Goal: Task Accomplishment & Management: Manage account settings

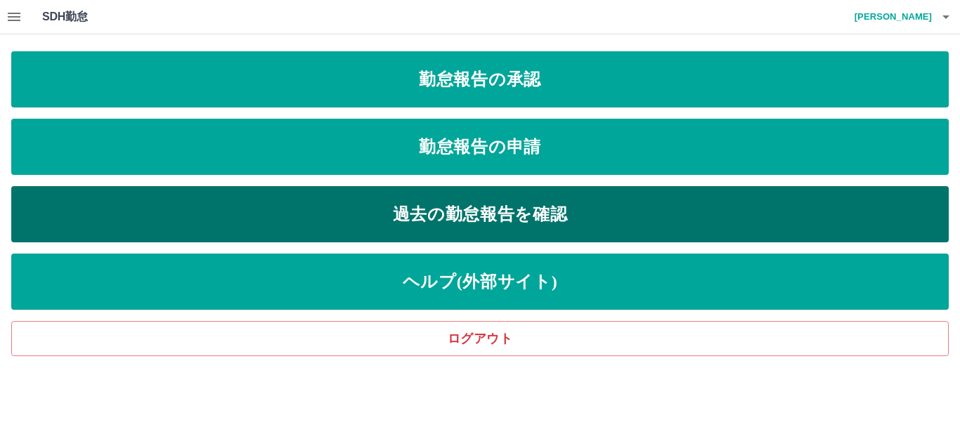
click at [526, 202] on link "過去の勤怠報告を確認" at bounding box center [480, 214] width 938 height 56
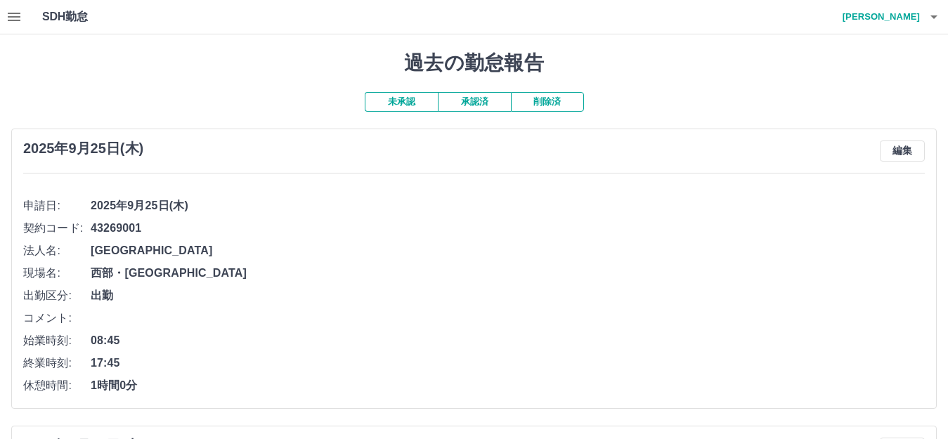
click at [479, 103] on button "承認済" at bounding box center [474, 102] width 73 height 20
click at [17, 13] on icon "button" at bounding box center [14, 17] width 13 height 8
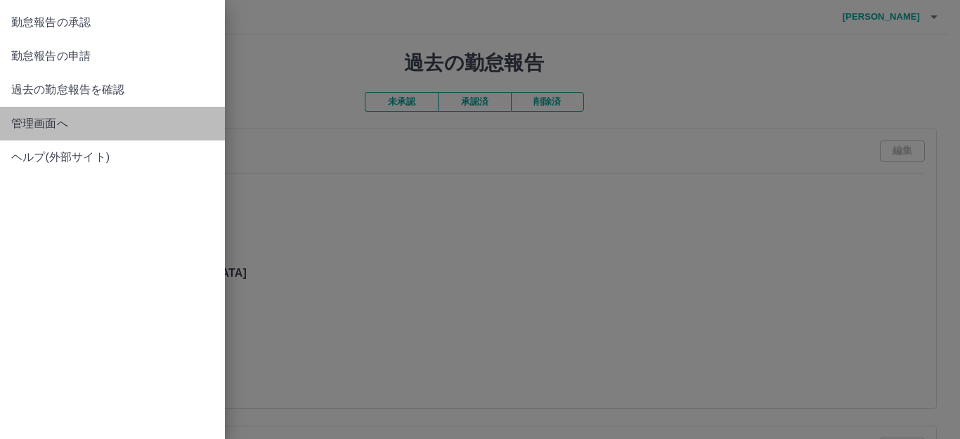
click at [72, 129] on span "管理画面へ" at bounding box center [112, 123] width 202 height 17
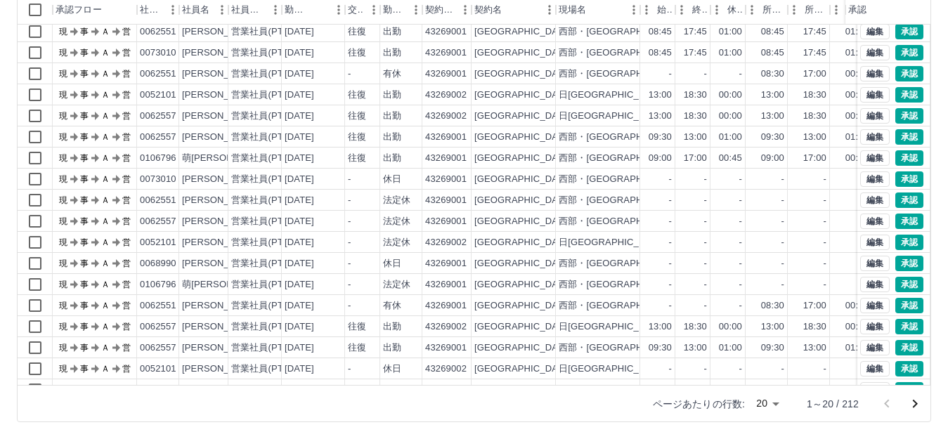
scroll to position [73, 0]
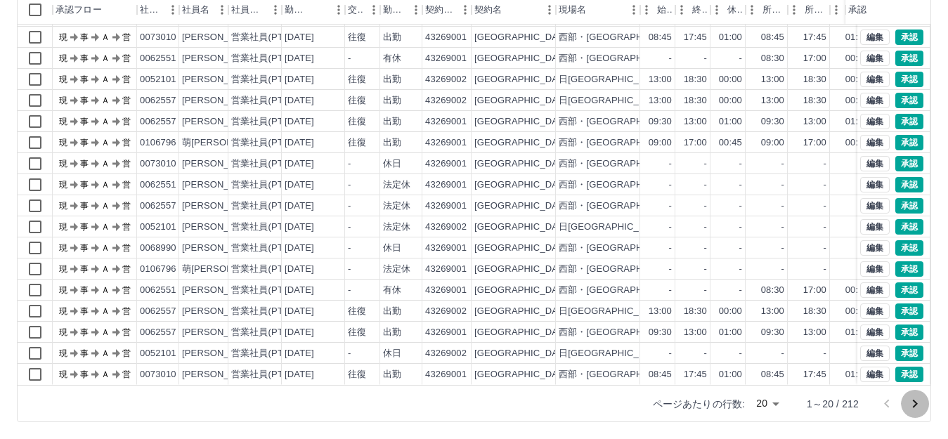
click at [912, 405] on icon "次のページへ" at bounding box center [915, 404] width 17 height 17
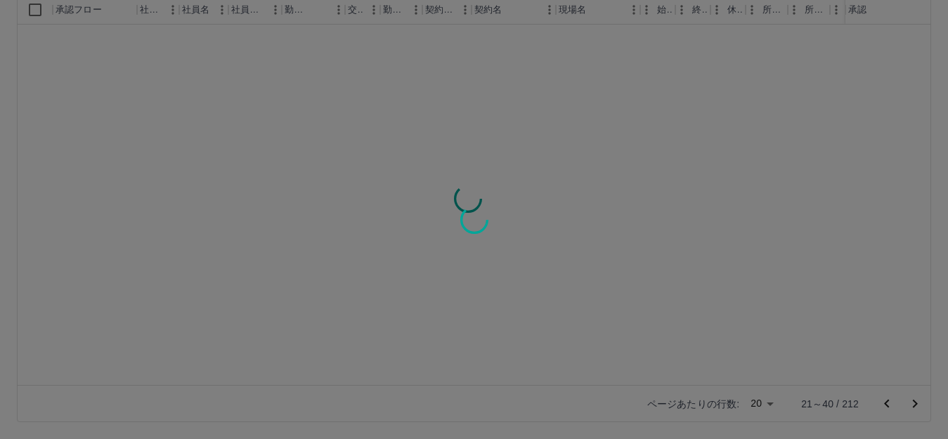
scroll to position [0, 0]
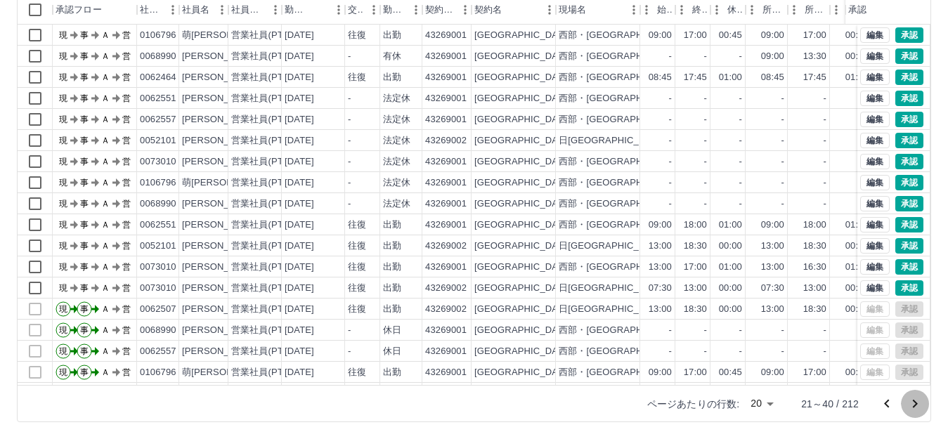
click at [912, 405] on icon "次のページへ" at bounding box center [915, 404] width 17 height 17
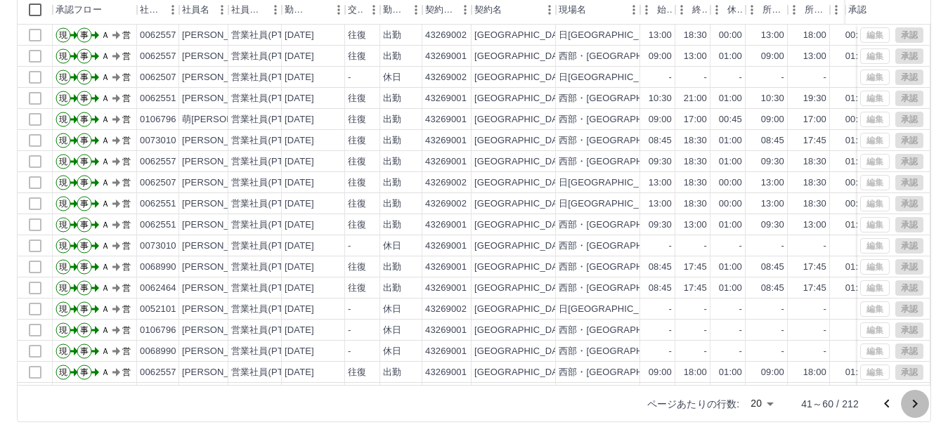
click at [912, 405] on icon "次のページへ" at bounding box center [915, 404] width 17 height 17
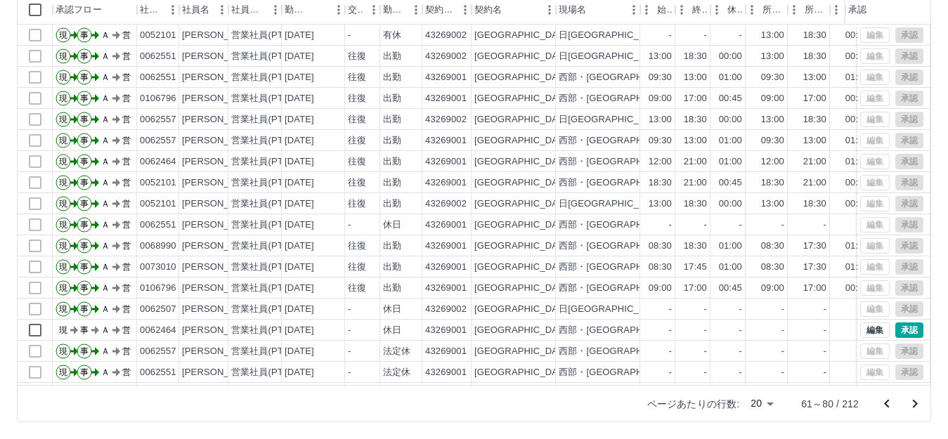
click at [912, 405] on icon "次のページへ" at bounding box center [915, 404] width 17 height 17
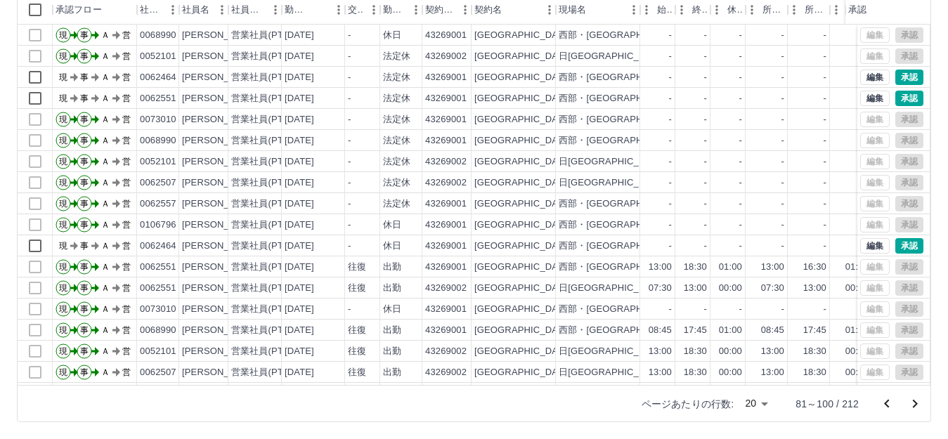
click at [912, 405] on icon "次のページへ" at bounding box center [915, 404] width 17 height 17
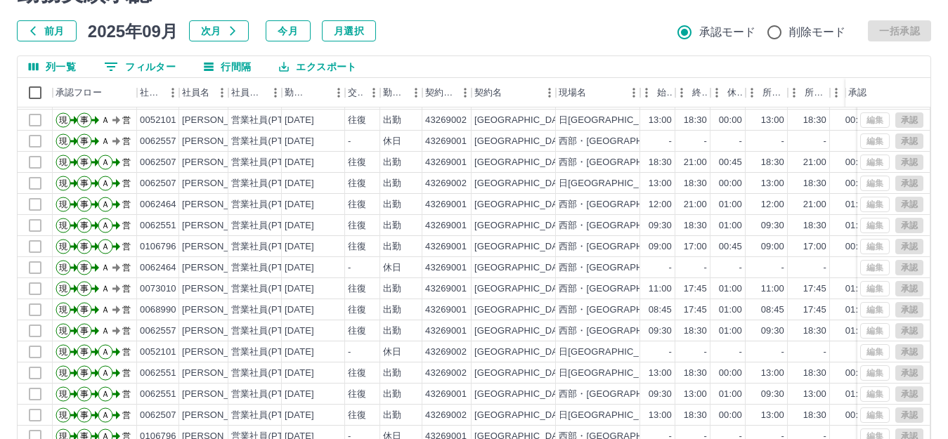
scroll to position [155, 0]
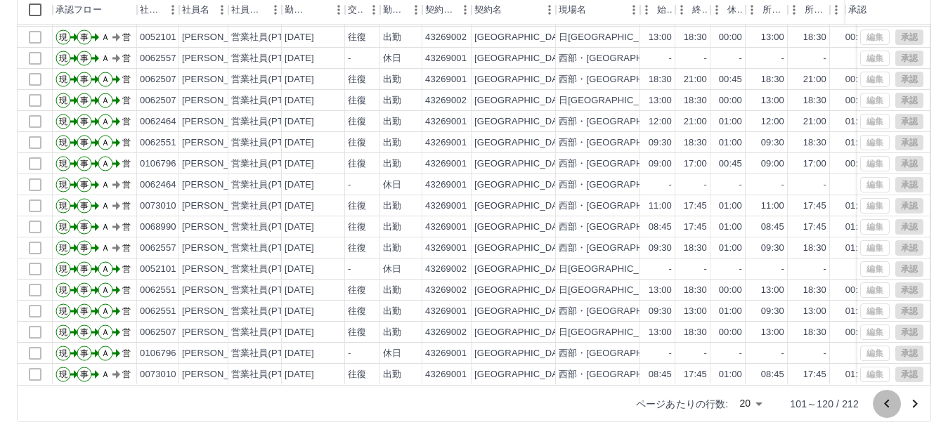
click at [889, 408] on icon "前のページへ" at bounding box center [886, 403] width 5 height 8
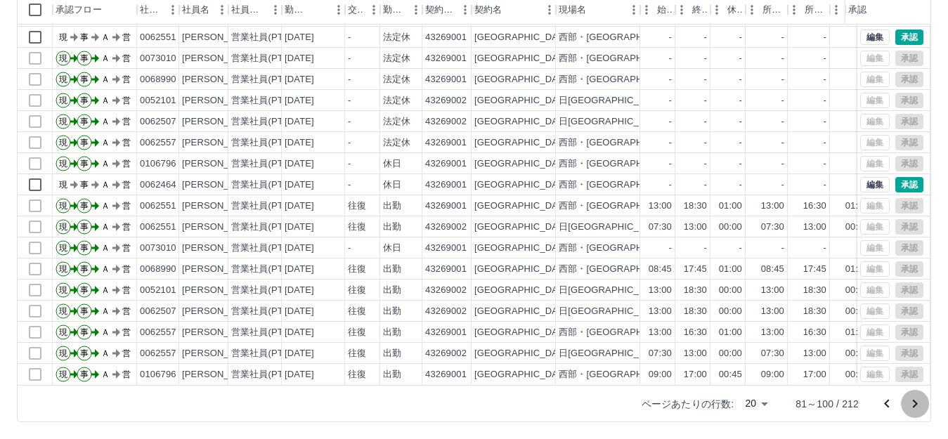
click at [916, 406] on icon "次のページへ" at bounding box center [915, 404] width 5 height 8
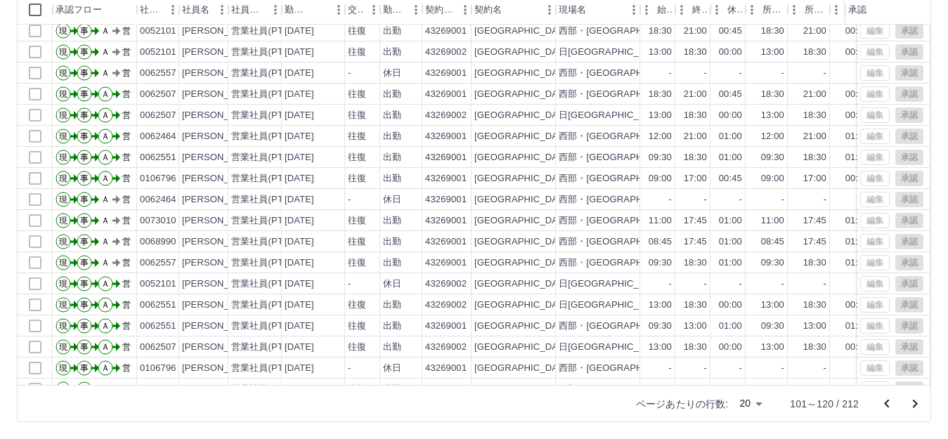
scroll to position [73, 0]
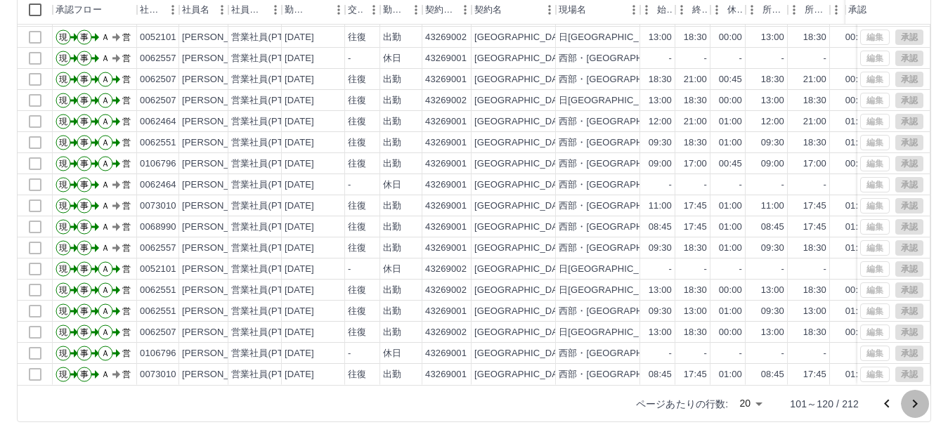
click at [913, 408] on icon "次のページへ" at bounding box center [915, 404] width 17 height 17
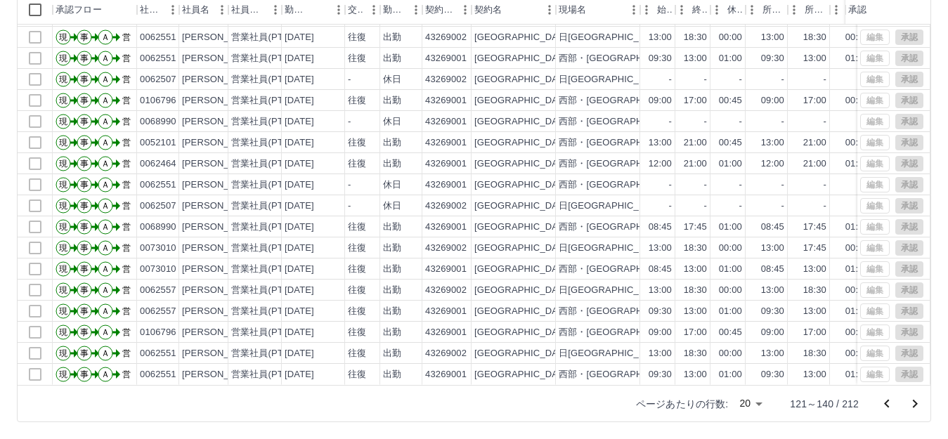
click at [884, 413] on button "前のページへ" at bounding box center [887, 404] width 28 height 28
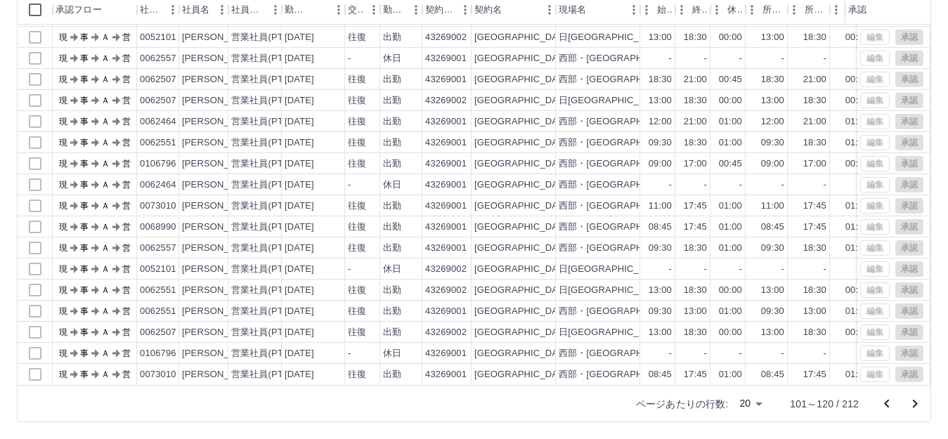
scroll to position [0, 0]
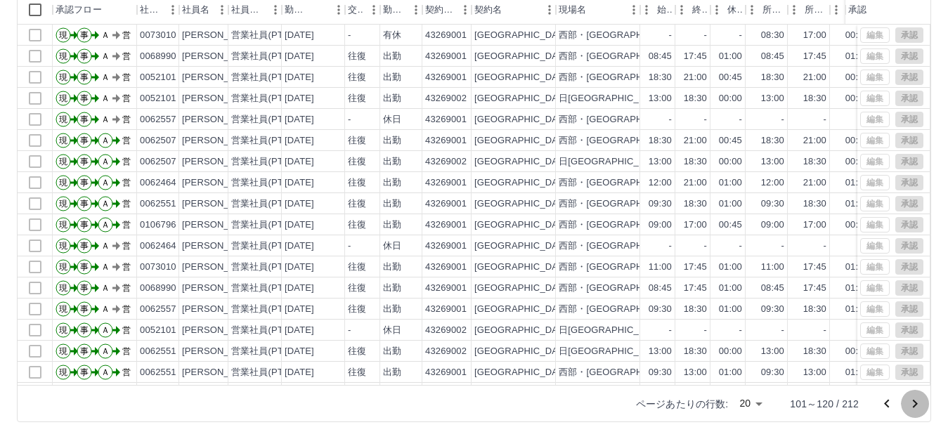
click at [917, 408] on icon "次のページへ" at bounding box center [915, 404] width 17 height 17
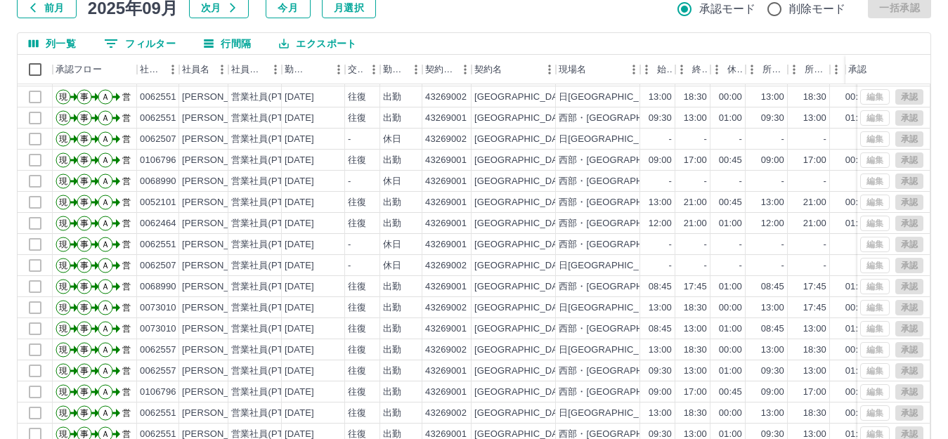
scroll to position [155, 0]
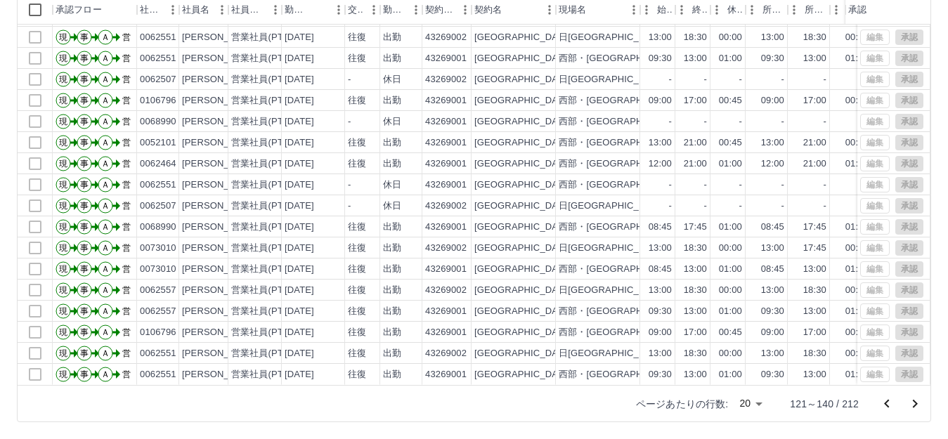
click at [919, 407] on icon "次のページへ" at bounding box center [915, 404] width 17 height 17
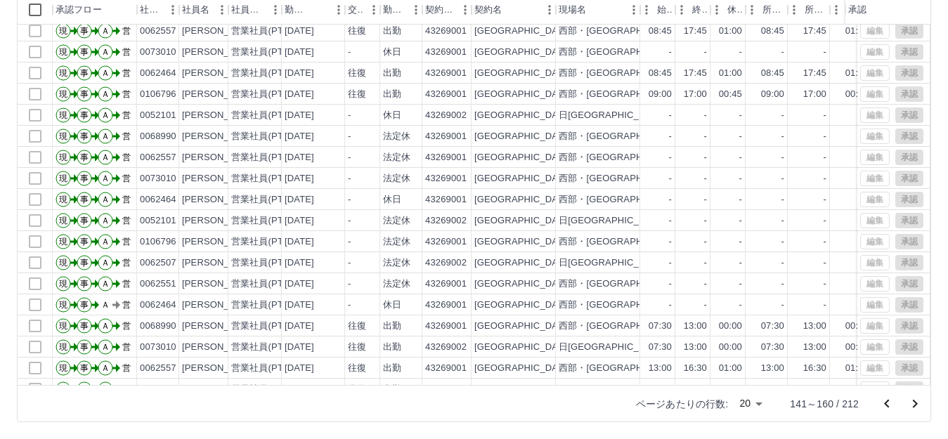
scroll to position [73, 0]
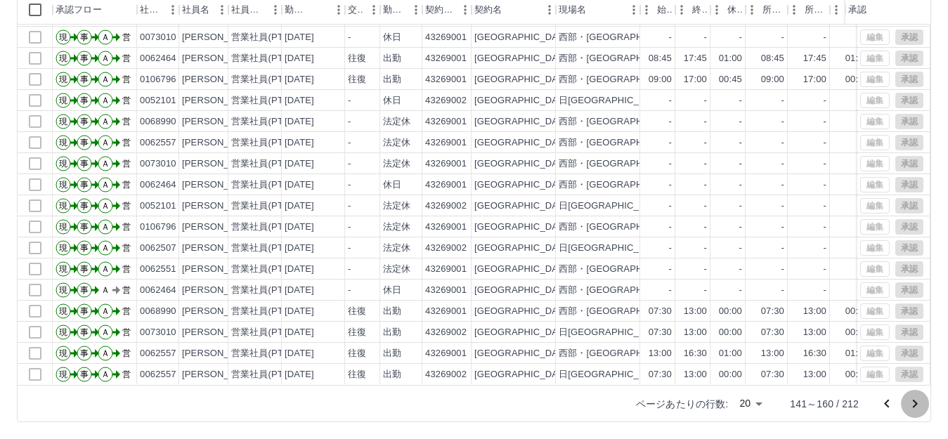
click at [915, 407] on icon "次のページへ" at bounding box center [915, 404] width 17 height 17
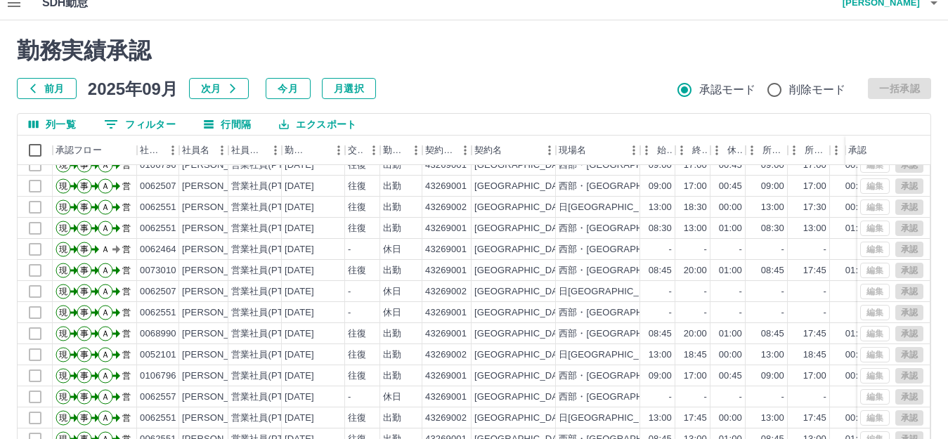
scroll to position [46, 0]
